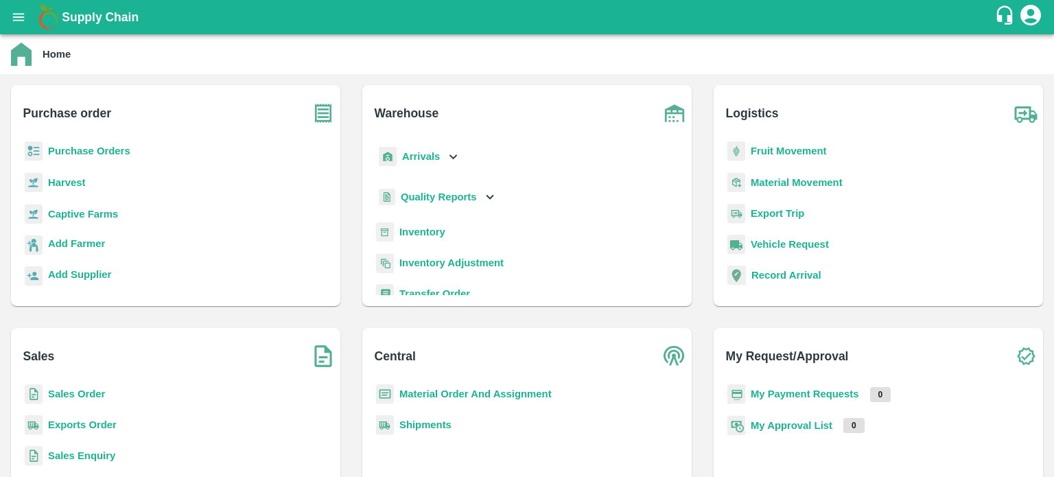
click at [455, 156] on icon at bounding box center [452, 156] width 15 height 15
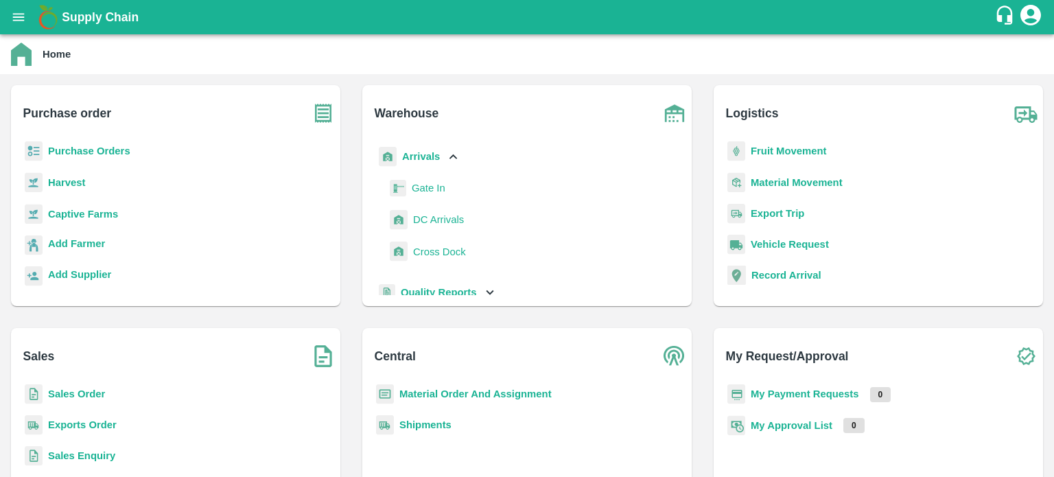
click at [445, 219] on span "DC Arrivals" at bounding box center [438, 219] width 51 height 15
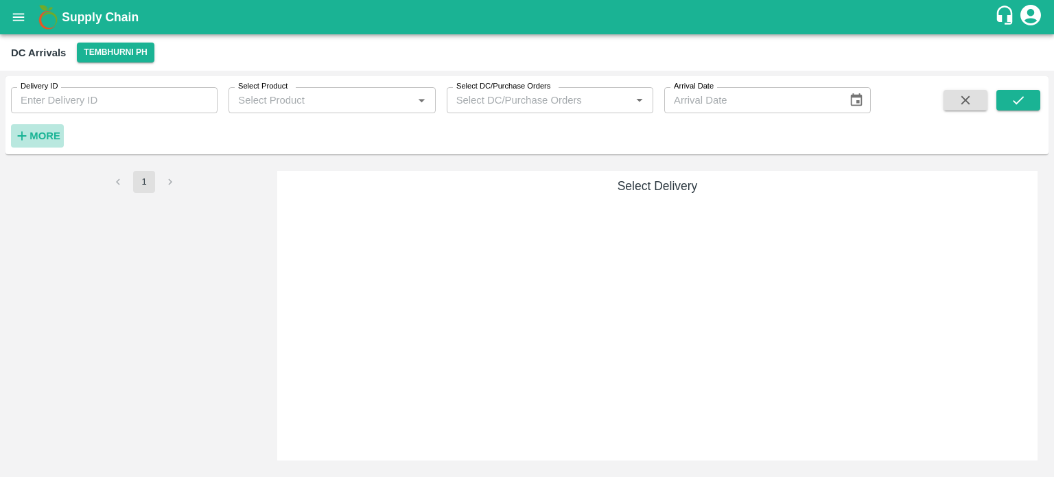
click at [42, 131] on strong "More" at bounding box center [45, 135] width 31 height 11
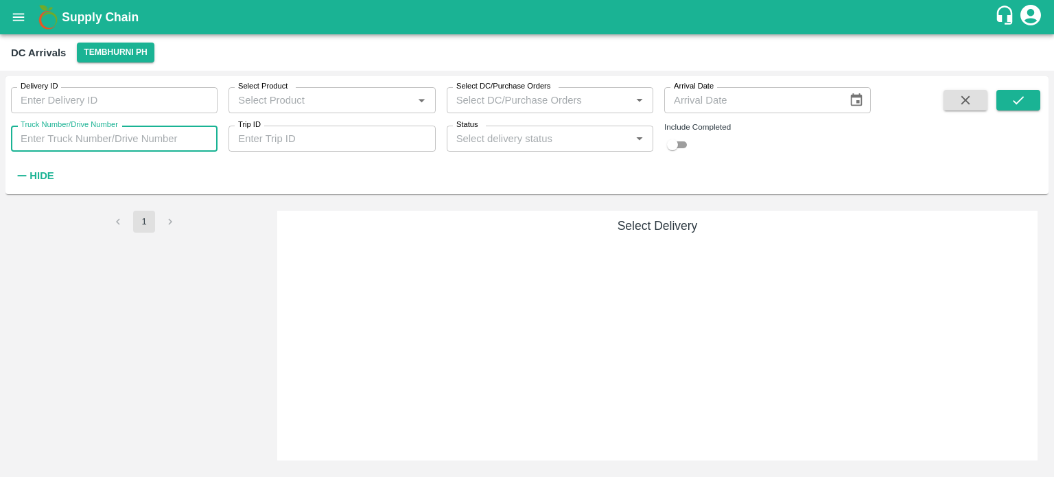
click at [137, 139] on input "Truck Number/Drive Number" at bounding box center [114, 139] width 207 height 26
click at [681, 140] on input "checkbox" at bounding box center [672, 145] width 49 height 16
checkbox input "true"
click at [88, 136] on input "Truck Number/Drive Number" at bounding box center [114, 139] width 207 height 26
click at [12, 11] on icon "open drawer" at bounding box center [18, 17] width 15 height 15
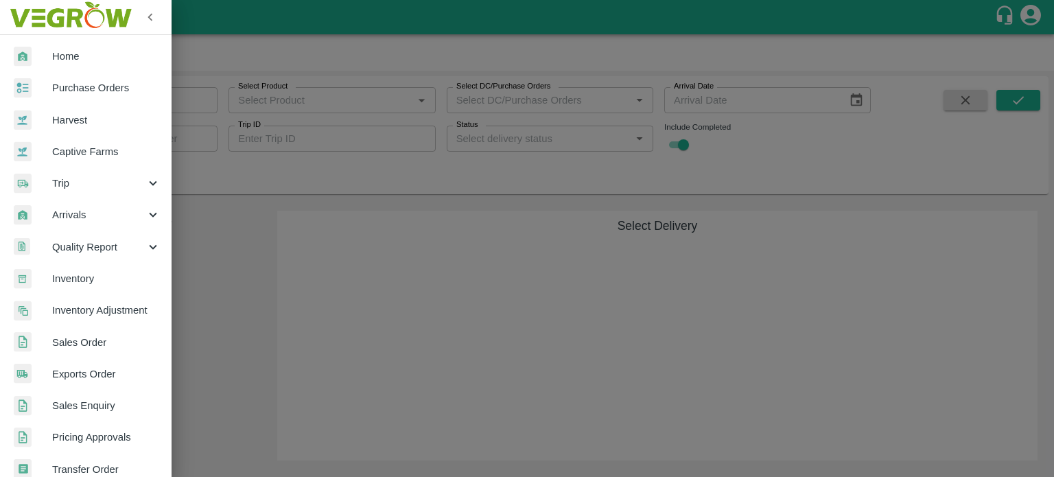
click at [103, 99] on link "Purchase Orders" at bounding box center [86, 88] width 172 height 32
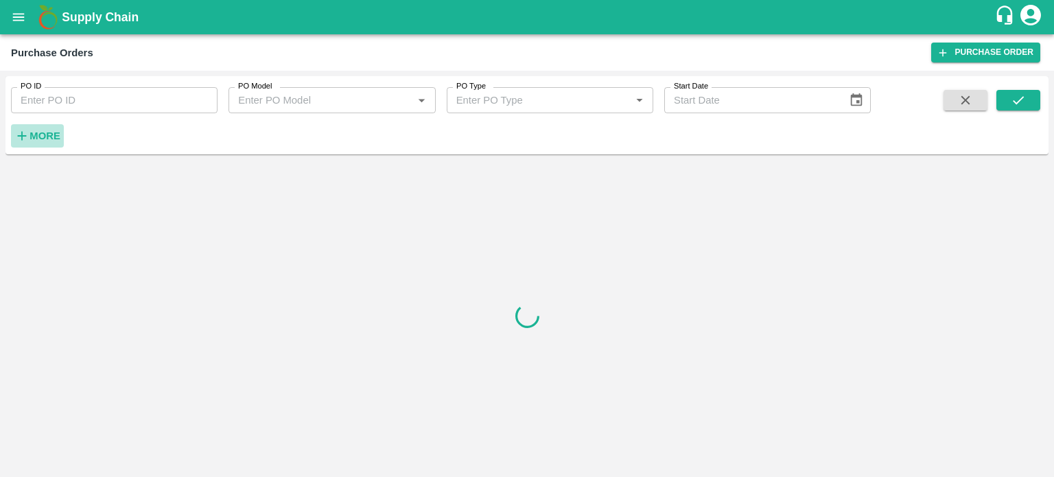
click at [36, 138] on strong "More" at bounding box center [45, 135] width 31 height 11
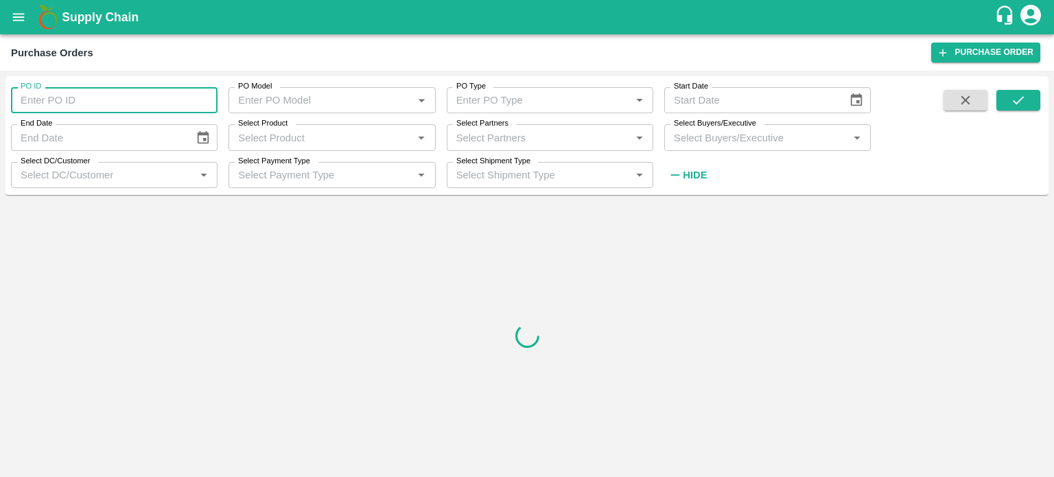
click at [113, 101] on input "PO ID" at bounding box center [114, 100] width 207 height 26
type input "167236"
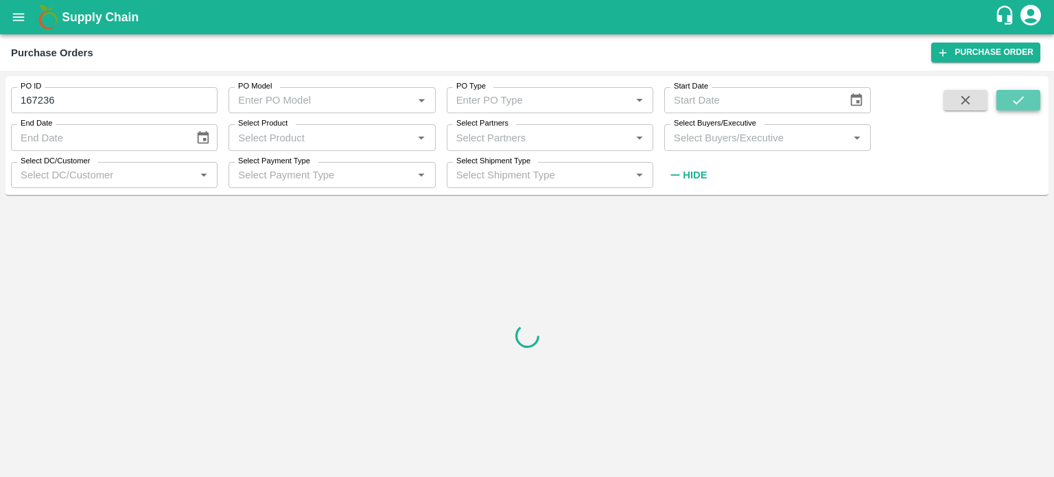
click at [1021, 99] on icon "submit" at bounding box center [1018, 100] width 11 height 8
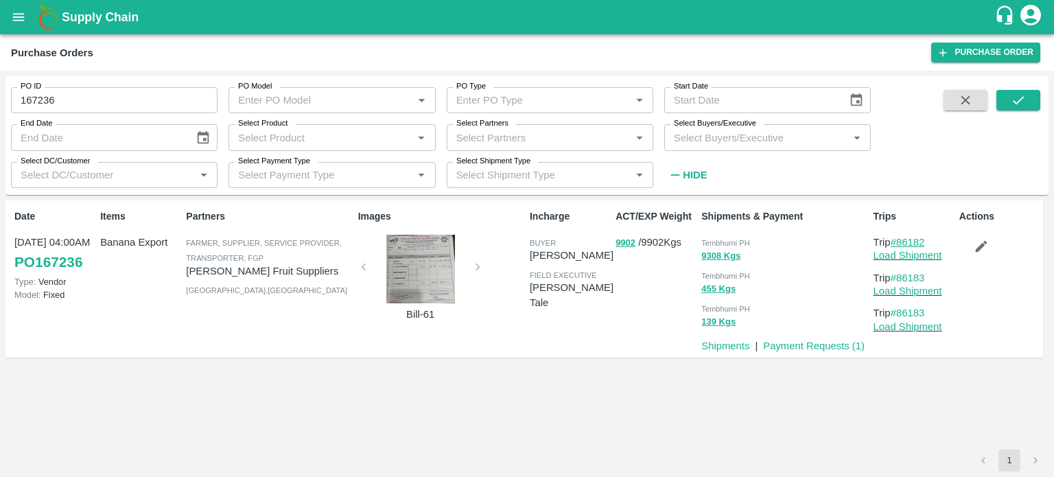
click at [911, 241] on link "#86182" at bounding box center [908, 242] width 34 height 11
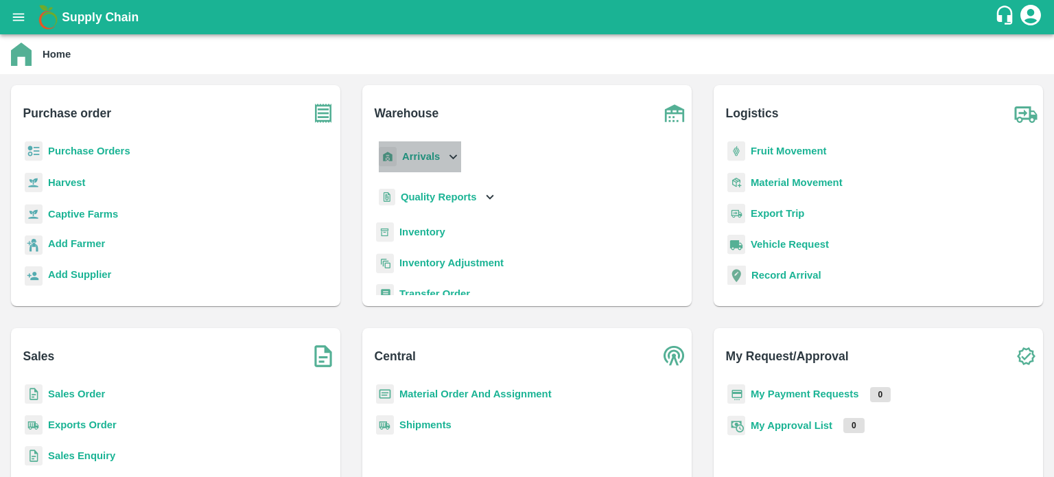
click at [453, 153] on icon at bounding box center [452, 156] width 15 height 15
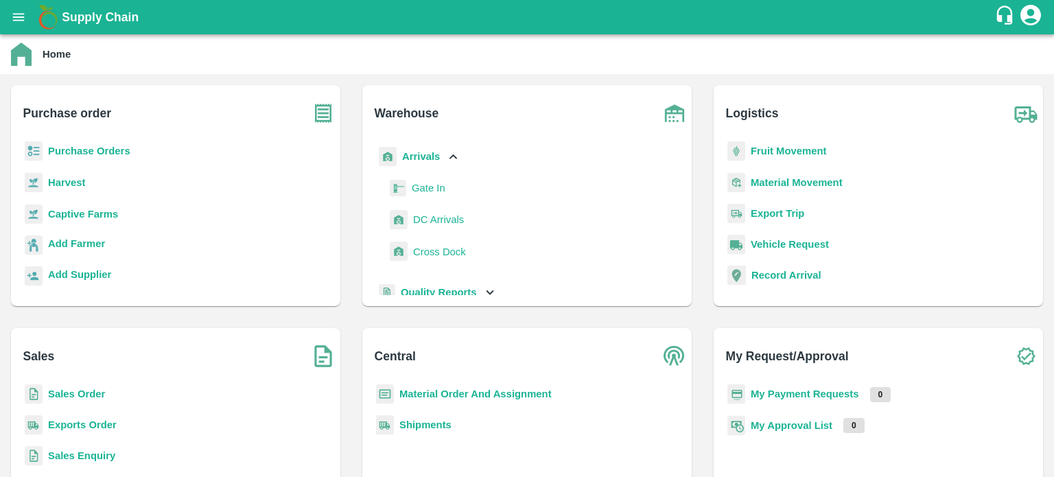
click at [424, 220] on span "DC Arrivals" at bounding box center [438, 219] width 51 height 15
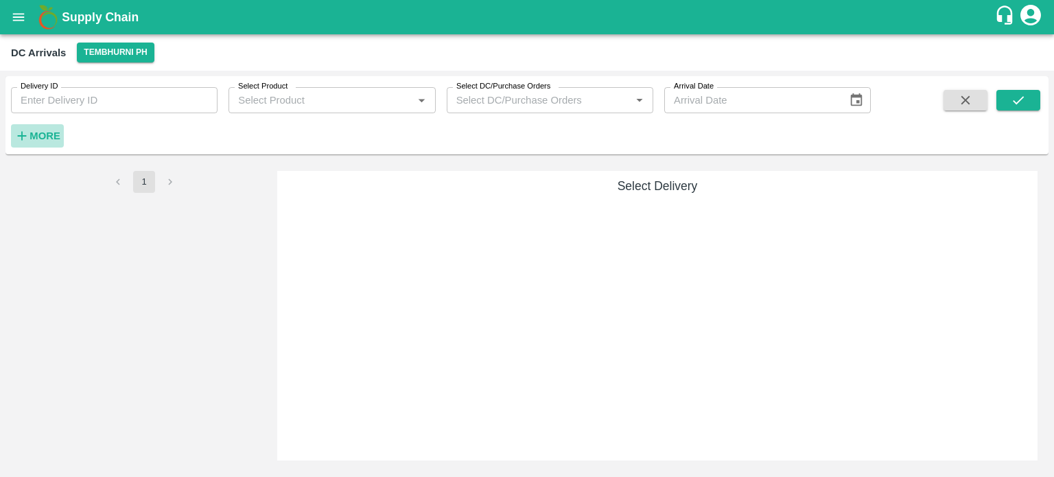
click at [40, 136] on strong "More" at bounding box center [45, 135] width 31 height 11
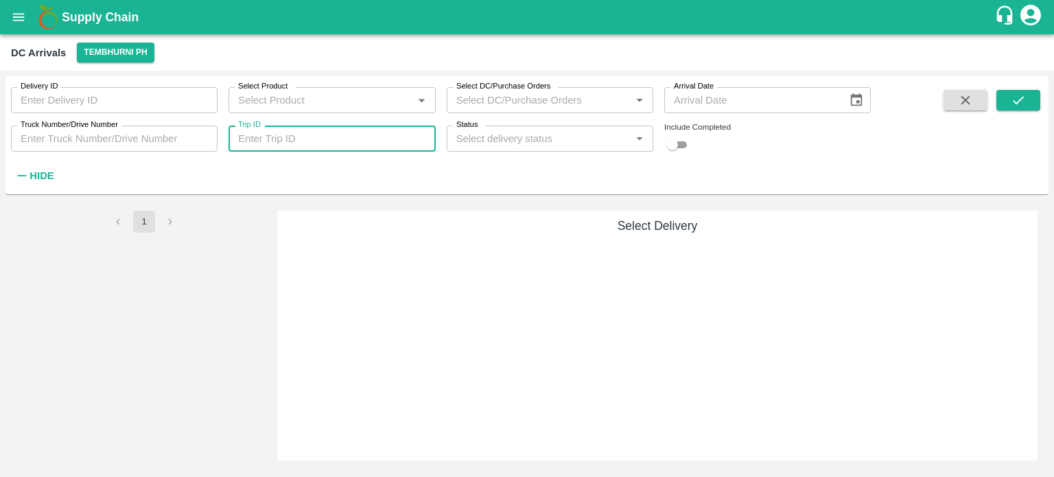
click at [257, 137] on input "Trip ID" at bounding box center [332, 139] width 207 height 26
type input "86182"
click at [681, 143] on input "checkbox" at bounding box center [672, 145] width 49 height 16
checkbox input "true"
click at [1012, 104] on icon "submit" at bounding box center [1018, 100] width 15 height 15
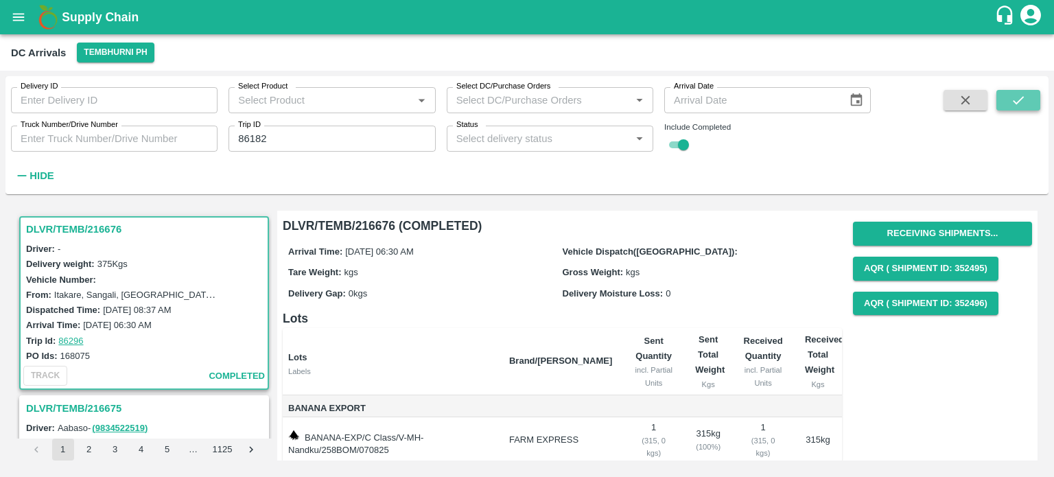
click at [1025, 104] on icon "submit" at bounding box center [1018, 100] width 15 height 15
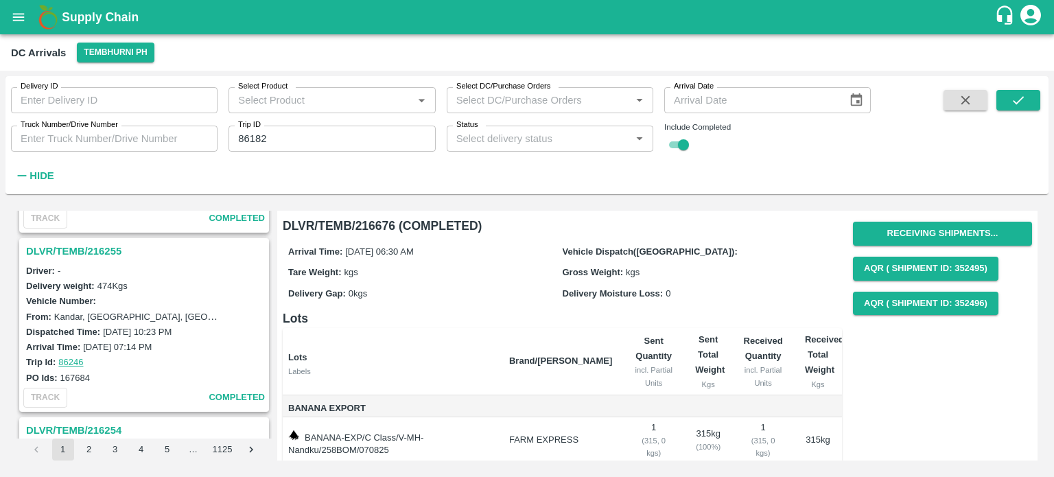
scroll to position [4242, 0]
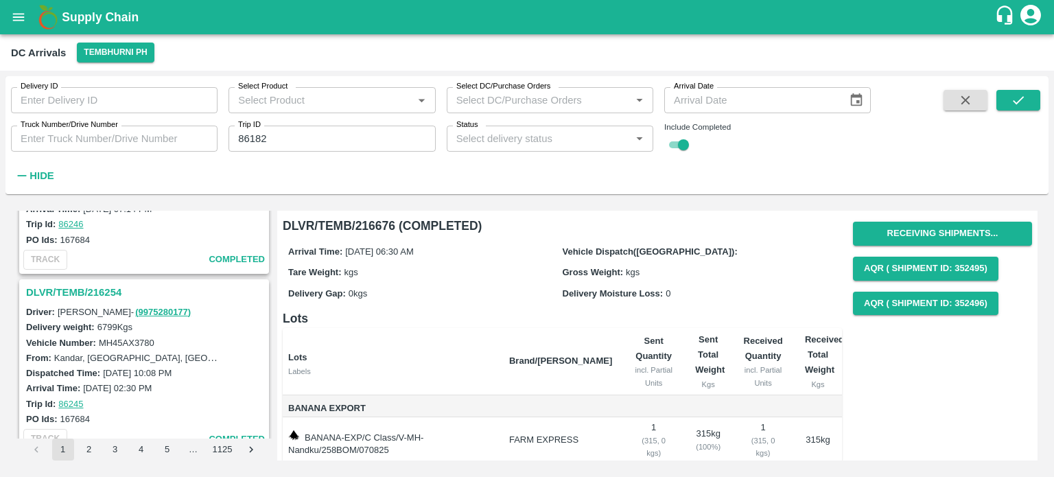
drag, startPoint x: 129, startPoint y: 351, endPoint x: 116, endPoint y: 454, distance: 104.5
click at [116, 454] on button "3" at bounding box center [115, 450] width 22 height 22
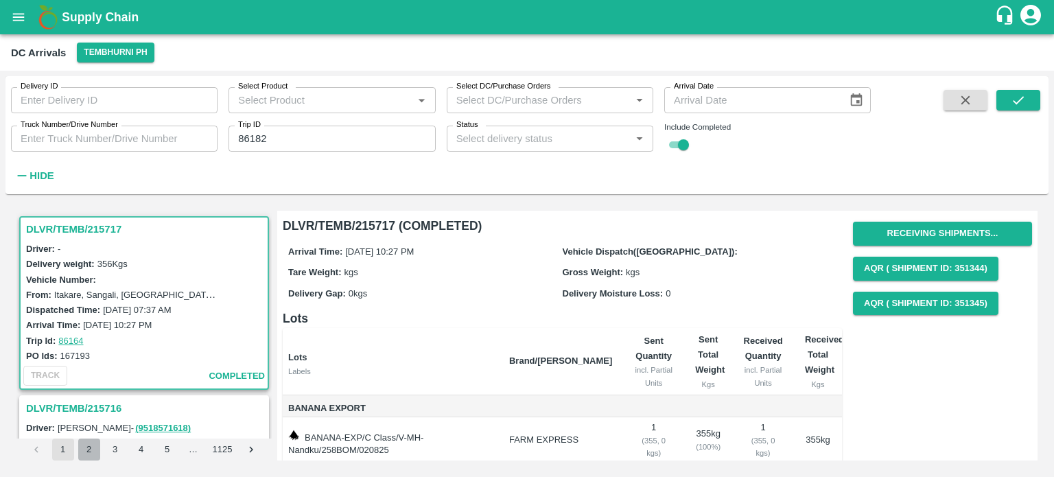
click at [86, 456] on button "2" at bounding box center [89, 450] width 22 height 22
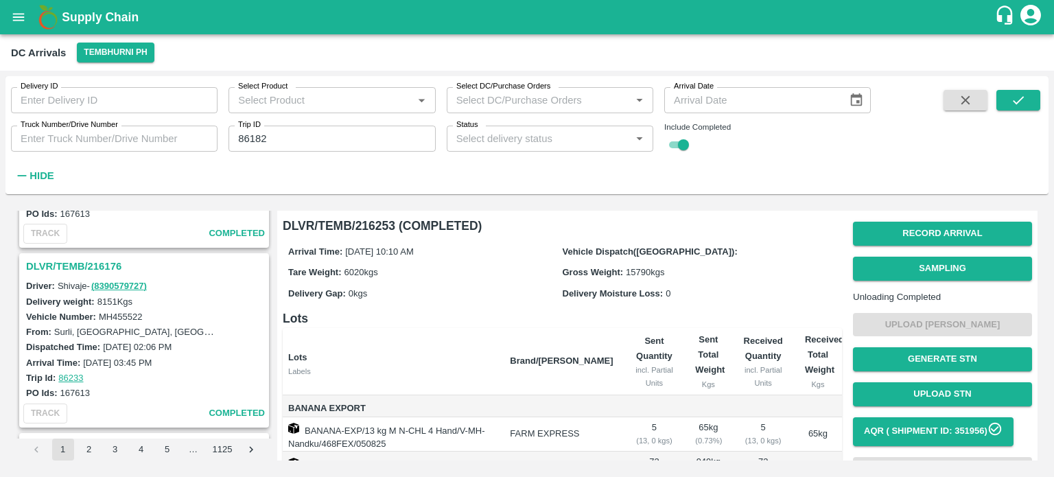
scroll to position [1043, 0]
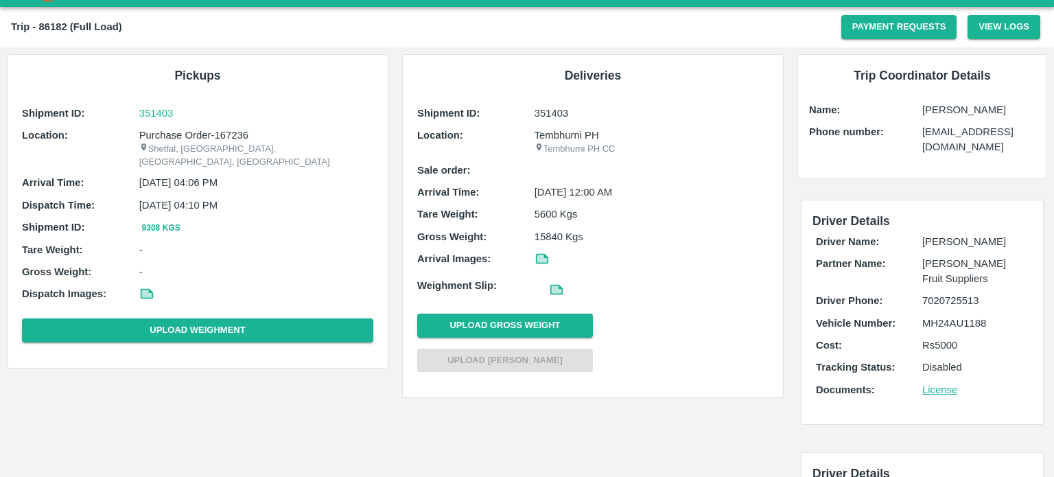
scroll to position [33, 0]
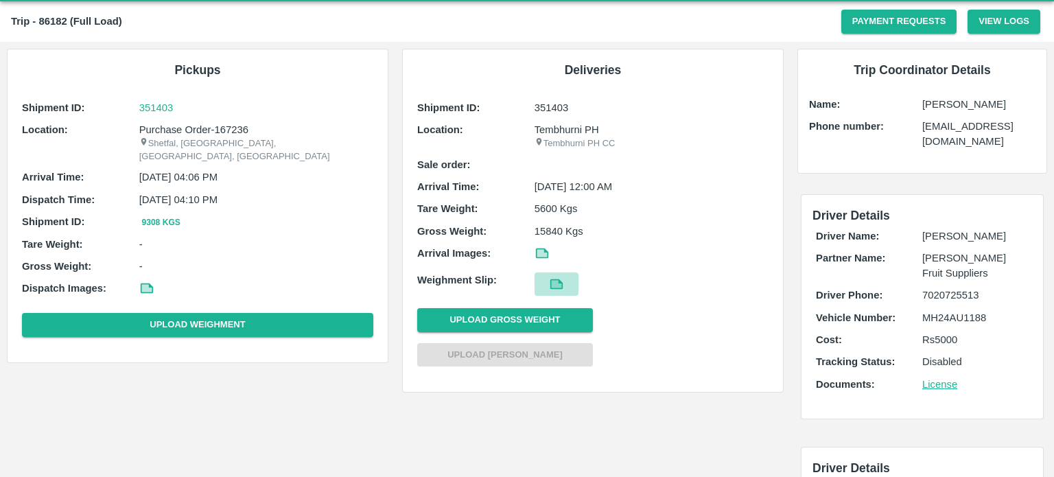
click at [556, 285] on icon at bounding box center [556, 284] width 10 height 8
click at [161, 102] on p "351403" at bounding box center [256, 107] width 234 height 15
click at [297, 25] on div "Trip - 86182 (Full Load)" at bounding box center [426, 21] width 831 height 18
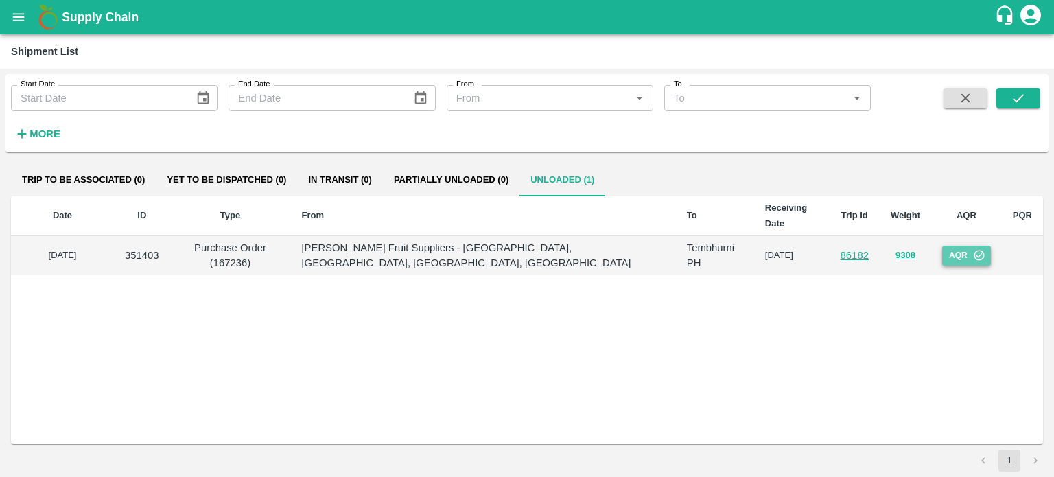
click at [976, 251] on icon "button" at bounding box center [979, 256] width 10 height 10
